Goal: Task Accomplishment & Management: Use online tool/utility

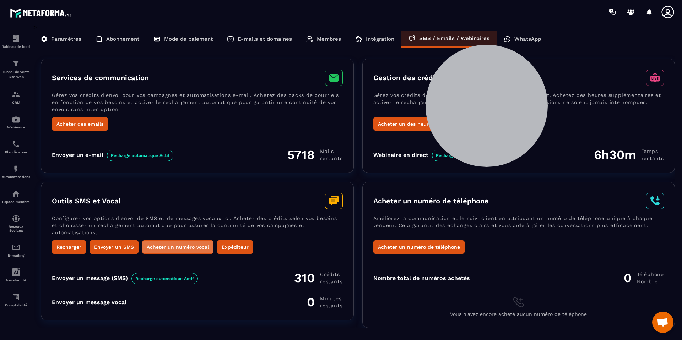
click at [163, 248] on button "Acheter un numéro vocal" at bounding box center [177, 247] width 71 height 13
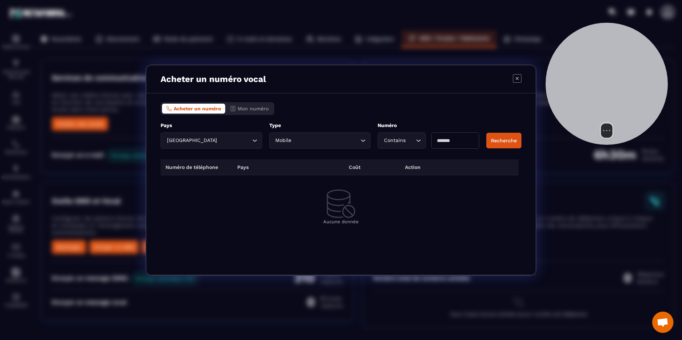
drag, startPoint x: 515, startPoint y: 83, endPoint x: 595, endPoint y: 69, distance: 80.7
click at [595, 69] on div at bounding box center [607, 84] width 122 height 122
click at [439, 142] on input "Modal window" at bounding box center [455, 141] width 48 height 16
type input "*"
click at [510, 146] on button "Recherche" at bounding box center [503, 141] width 35 height 16
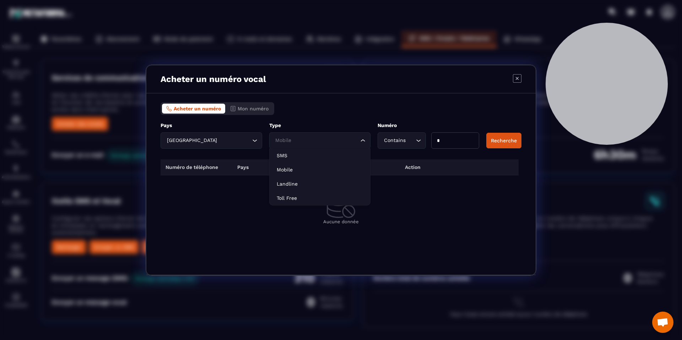
click at [335, 138] on input "Search for option" at bounding box center [316, 141] width 85 height 8
click at [350, 104] on div "Acheter un numéro Mon numéro" at bounding box center [341, 108] width 361 height 13
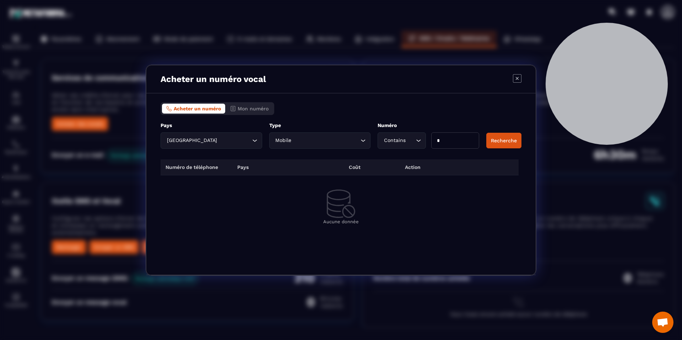
click at [223, 139] on input "Search for option" at bounding box center [234, 141] width 32 height 8
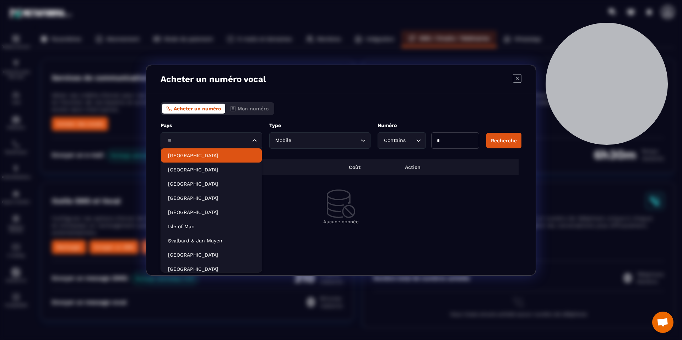
type input "*"
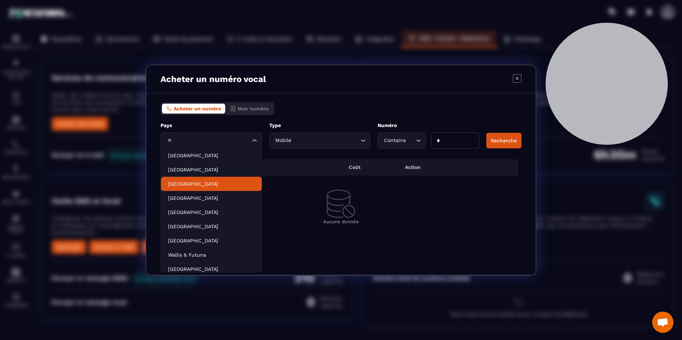
click at [200, 182] on p "[GEOGRAPHIC_DATA]" at bounding box center [211, 183] width 87 height 7
type input "**"
click at [229, 144] on div "[GEOGRAPHIC_DATA] Loading..." at bounding box center [212, 141] width 102 height 16
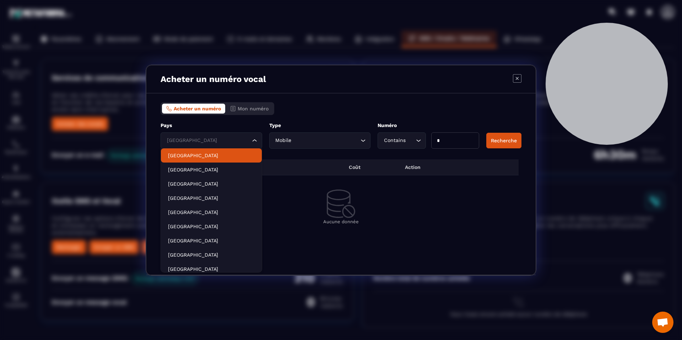
click at [238, 127] on p "Pays" at bounding box center [212, 125] width 102 height 7
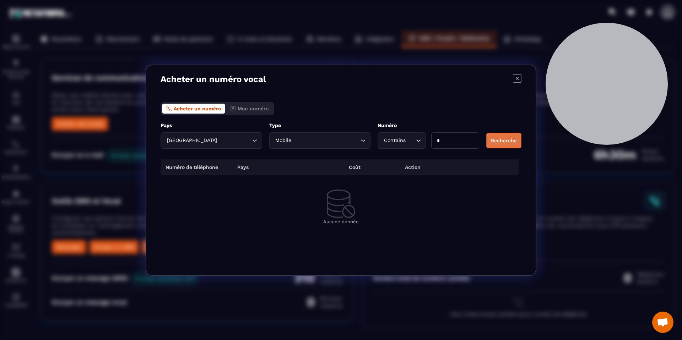
click at [492, 140] on button "Recherche" at bounding box center [503, 141] width 35 height 16
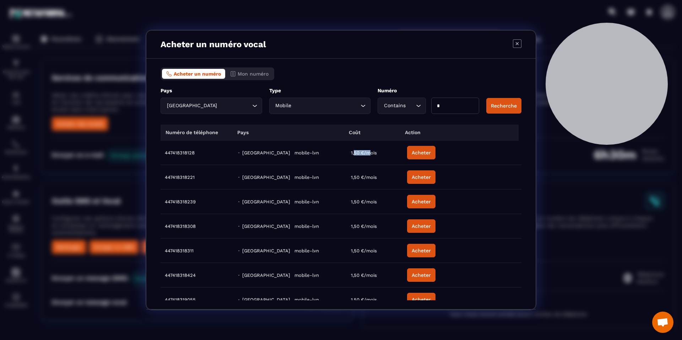
drag, startPoint x: 353, startPoint y: 154, endPoint x: 368, endPoint y: 154, distance: 15.3
click at [368, 154] on div "1,50 €/mois" at bounding box center [377, 152] width 52 height 5
click at [517, 43] on icon "Modal window" at bounding box center [517, 43] width 9 height 9
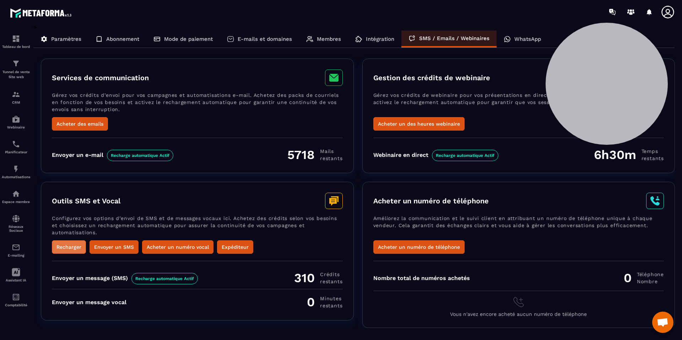
click at [68, 251] on button "Recharger" at bounding box center [69, 247] width 34 height 13
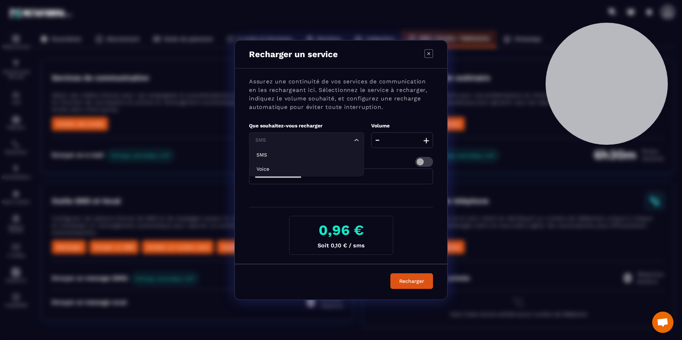
click at [266, 143] on div "SMS" at bounding box center [303, 140] width 100 height 8
click at [250, 164] on li "Voice" at bounding box center [306, 169] width 114 height 14
click at [409, 141] on input "**" at bounding box center [402, 141] width 62 height 16
click at [427, 52] on icon "Modal window" at bounding box center [429, 53] width 9 height 9
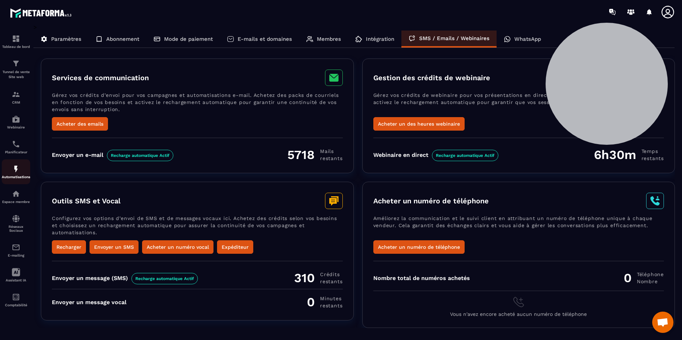
click at [18, 177] on p "Automatisations" at bounding box center [16, 177] width 28 height 4
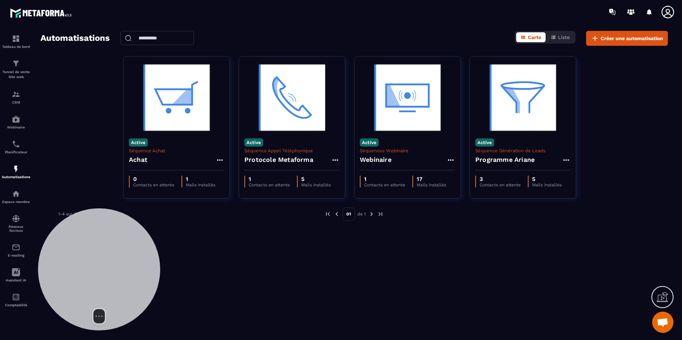
drag, startPoint x: 604, startPoint y: 88, endPoint x: 99, endPoint y: 274, distance: 538.5
click at [97, 274] on div at bounding box center [99, 270] width 122 height 122
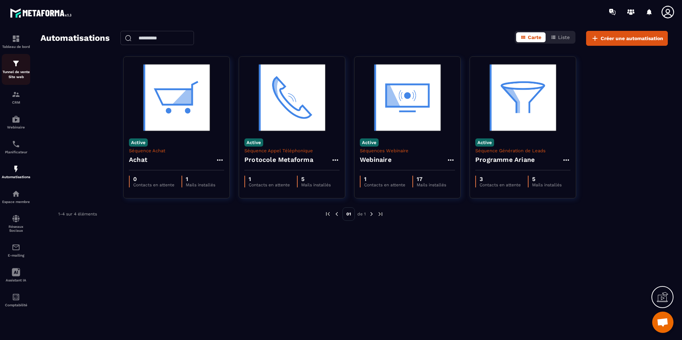
click at [17, 71] on p "Tunnel de vente Site web" at bounding box center [16, 75] width 28 height 10
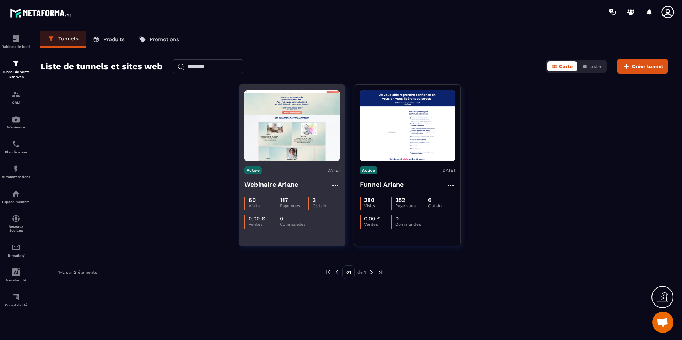
click at [266, 182] on h4 "Webinaire Ariane" at bounding box center [271, 185] width 54 height 10
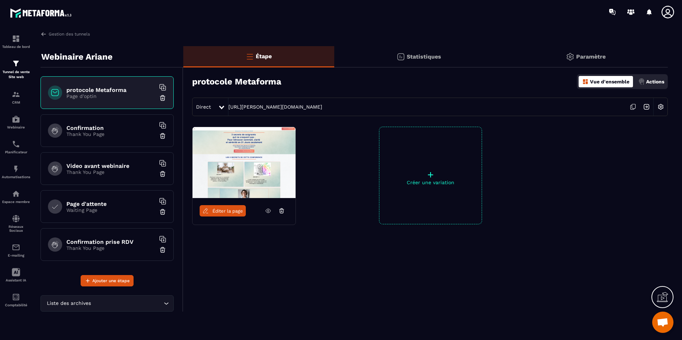
click at [220, 213] on span "Éditer la page" at bounding box center [227, 211] width 31 height 5
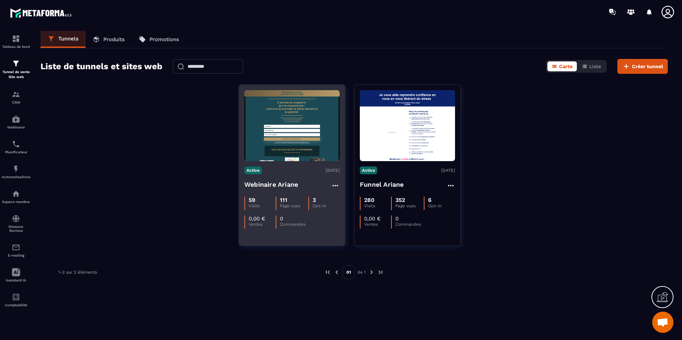
click at [268, 184] on h4 "Webinaire Ariane" at bounding box center [271, 185] width 54 height 10
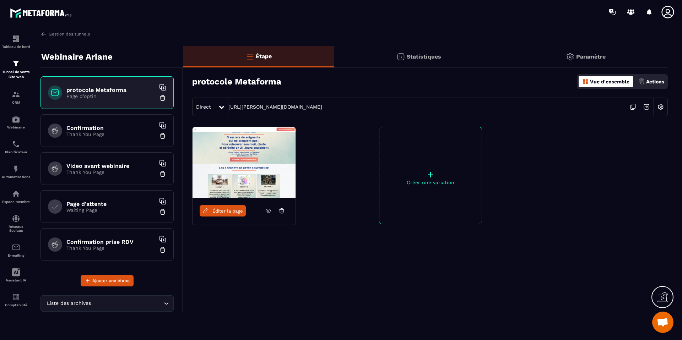
click at [226, 210] on span "Éditer la page" at bounding box center [227, 211] width 31 height 5
